Goal: Find specific page/section: Find specific page/section

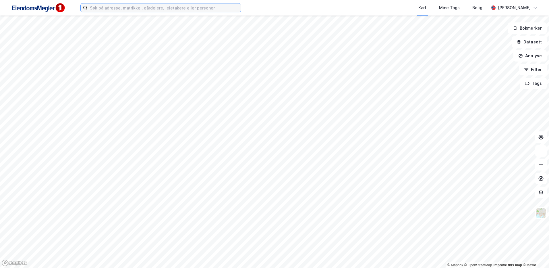
click at [116, 9] on input at bounding box center [164, 7] width 153 height 9
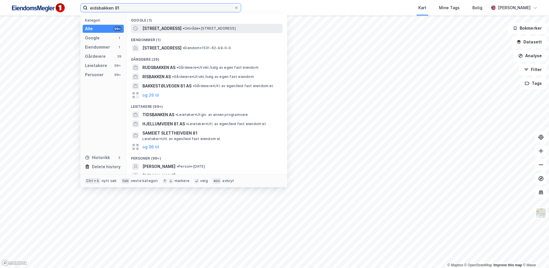
type input "eidsbakken 81"
click at [183, 30] on span "• Område • Eidsbakken 81, 6037 Eidsnes" at bounding box center [209, 28] width 53 height 5
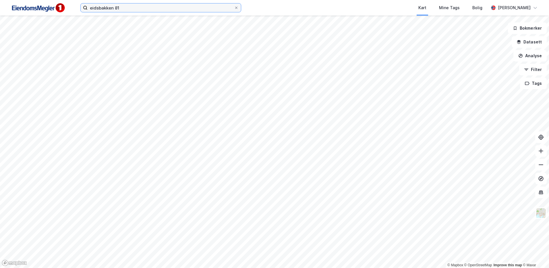
click at [126, 4] on input "eidsbakken 81" at bounding box center [161, 7] width 146 height 9
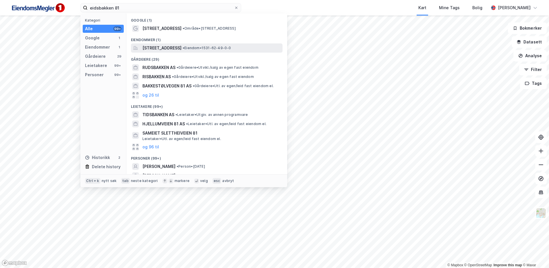
click at [172, 50] on span "Eidsbakken 81, 6037, EIDSNES, SULA" at bounding box center [161, 48] width 39 height 7
